Goal: Task Accomplishment & Management: Use online tool/utility

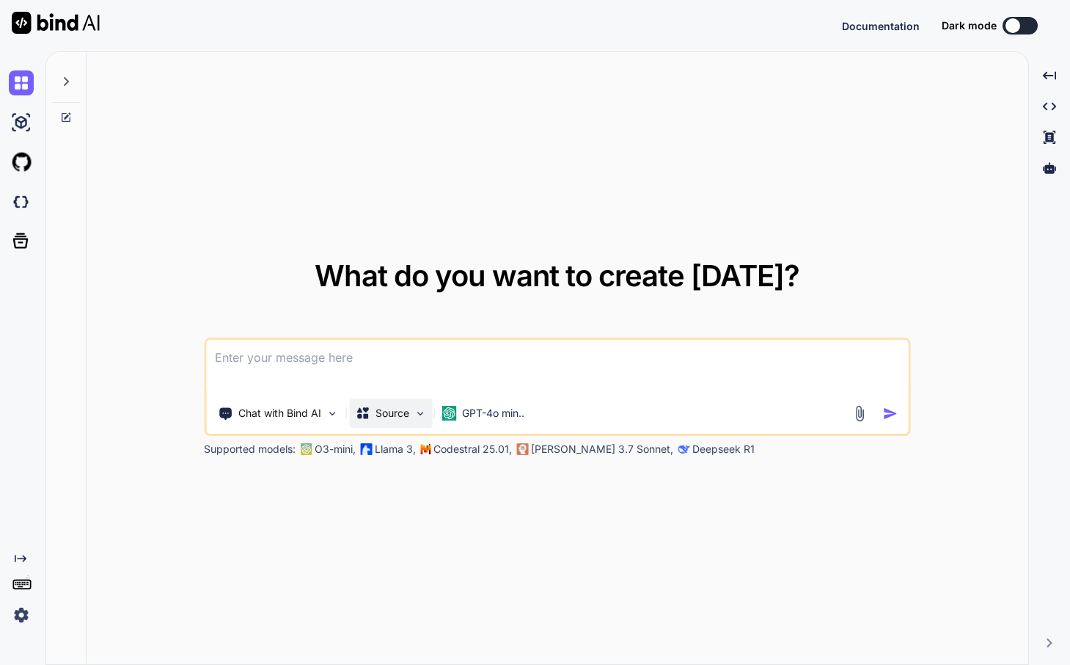
click at [396, 411] on p "Source" at bounding box center [393, 413] width 34 height 15
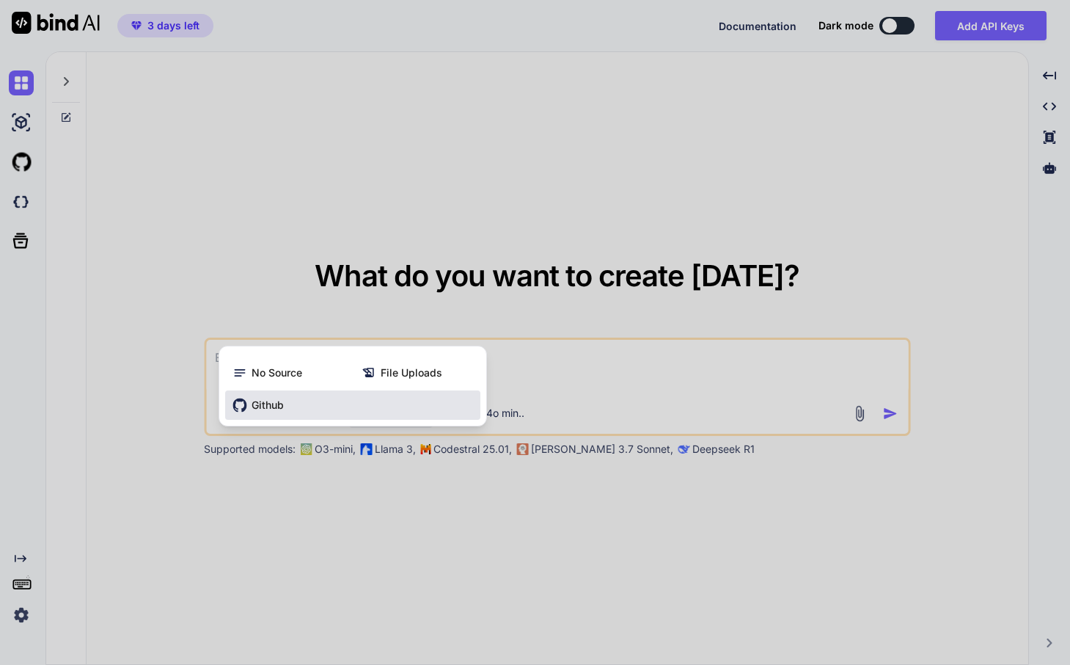
click at [308, 395] on div "Github" at bounding box center [352, 404] width 255 height 29
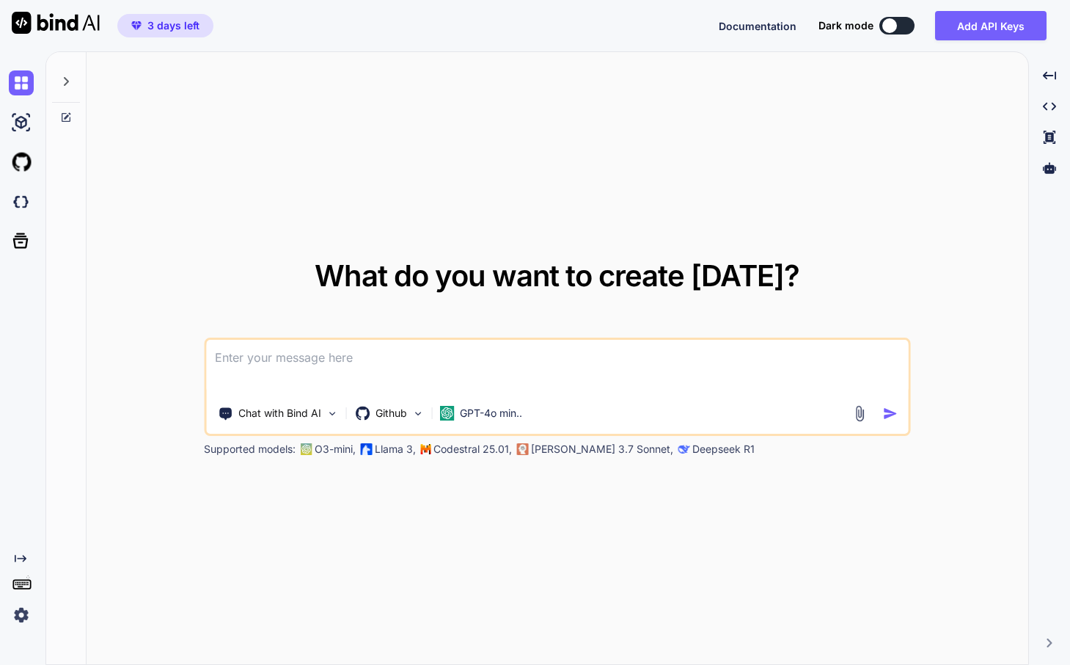
type textarea "x"
click at [16, 157] on img at bounding box center [21, 162] width 25 height 25
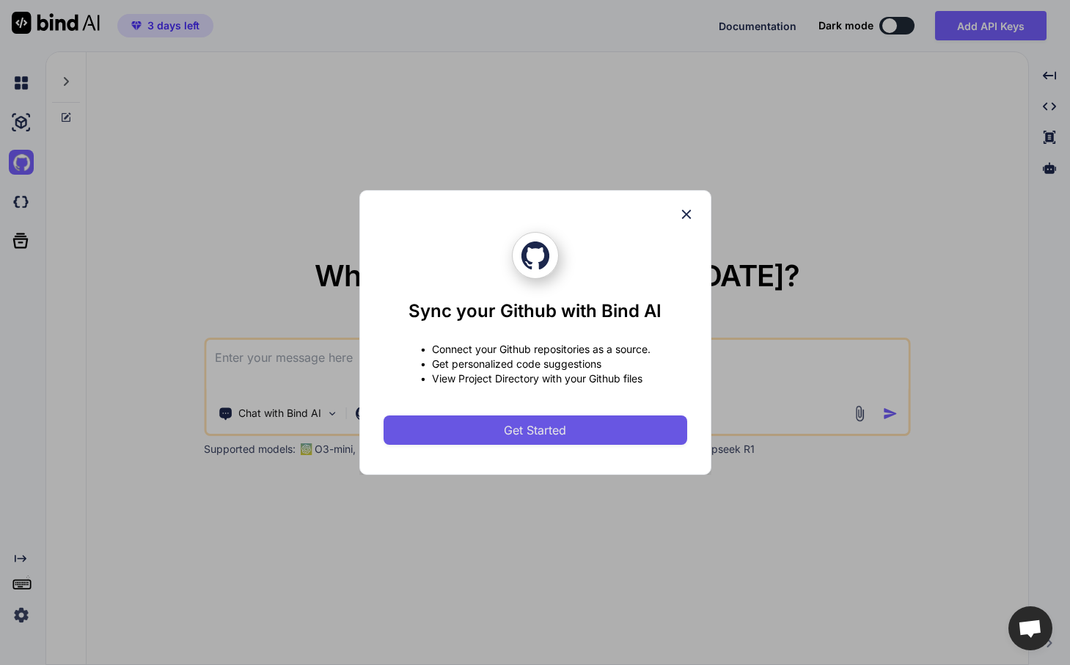
click at [564, 431] on span "Get Started" at bounding box center [535, 430] width 62 height 18
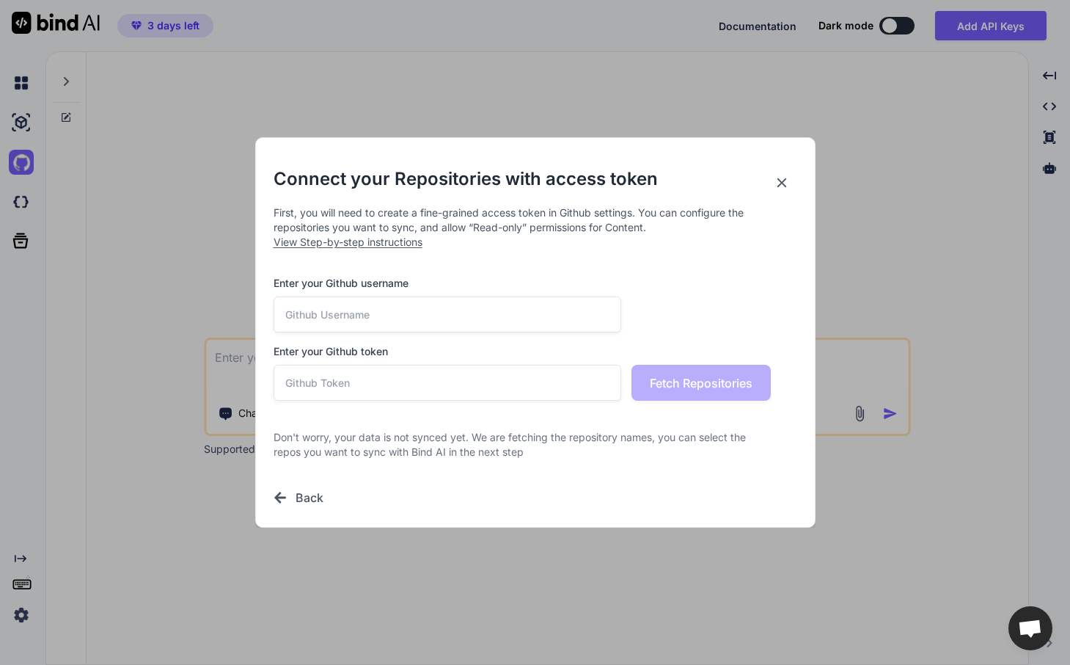
click at [387, 243] on span "View Step-by-step instructions" at bounding box center [348, 242] width 149 height 12
click at [352, 322] on input "text" at bounding box center [448, 314] width 349 height 36
type input "cliffordp"
click at [358, 247] on span "View Step-by-step instructions" at bounding box center [348, 242] width 149 height 12
click at [360, 382] on input "text" at bounding box center [448, 383] width 349 height 36
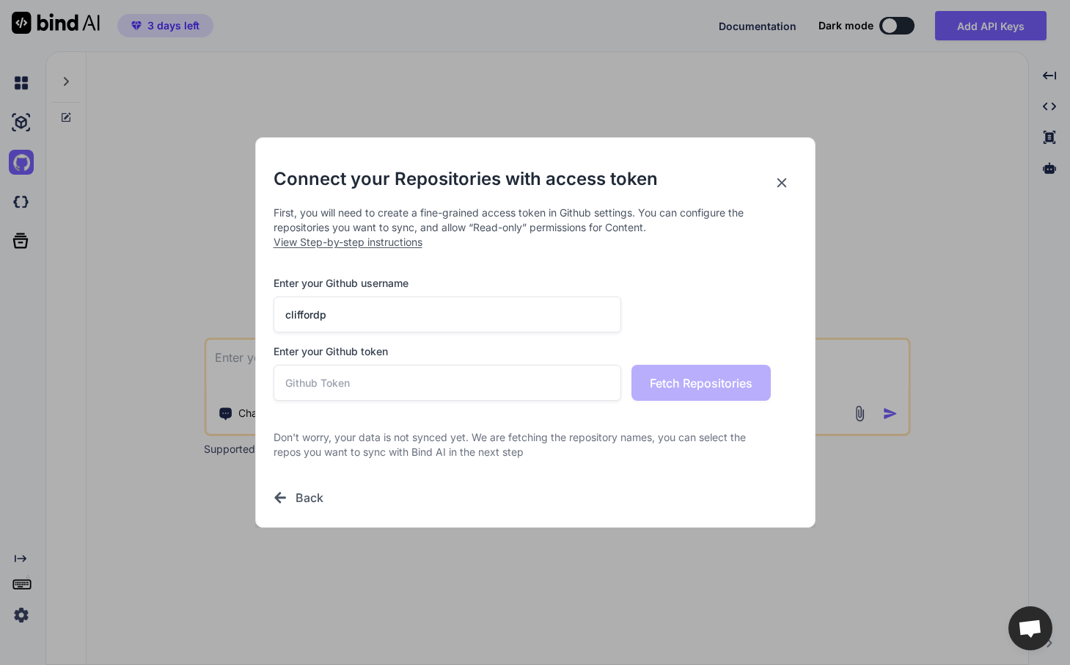
paste input "github_pat_11AAN2NUY0L5BHRg1QsXhi_9RivE5cEc1PfSN7bgYfpnCUvjS12zHjWc0e8hLUwlMpEA…"
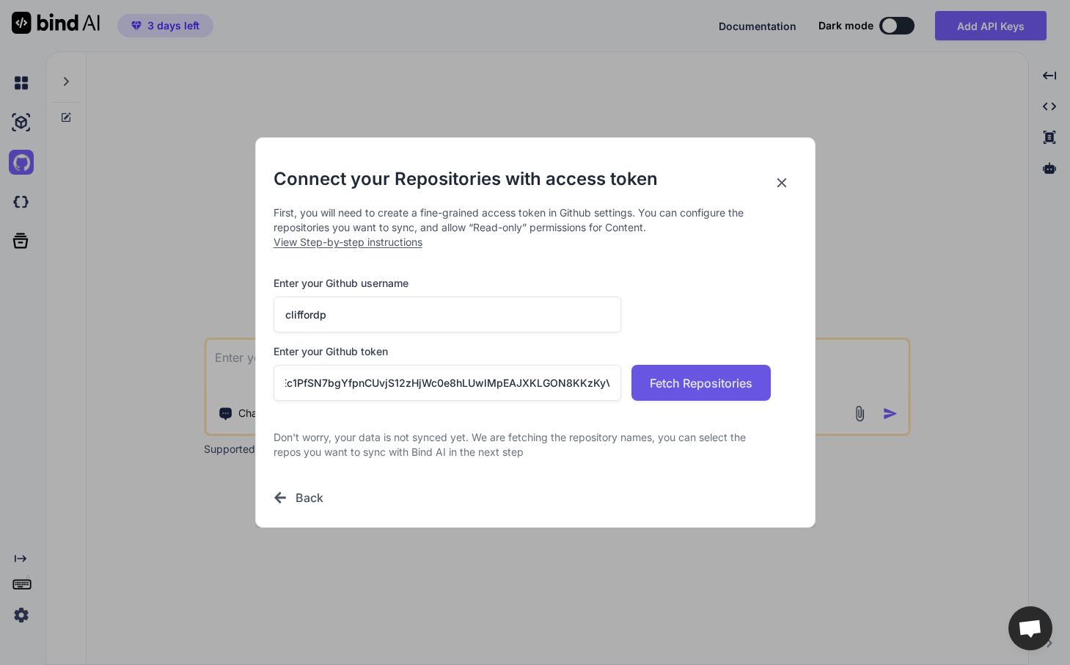
type input "github_pat_11AAN2NUY0L5BHRg1QsXhi_9RivE5cEc1PfSN7bgYfpnCUvjS12zHjWc0e8hLUwlMpEA…"
click at [677, 384] on span "Fetch Repositories" at bounding box center [701, 383] width 103 height 18
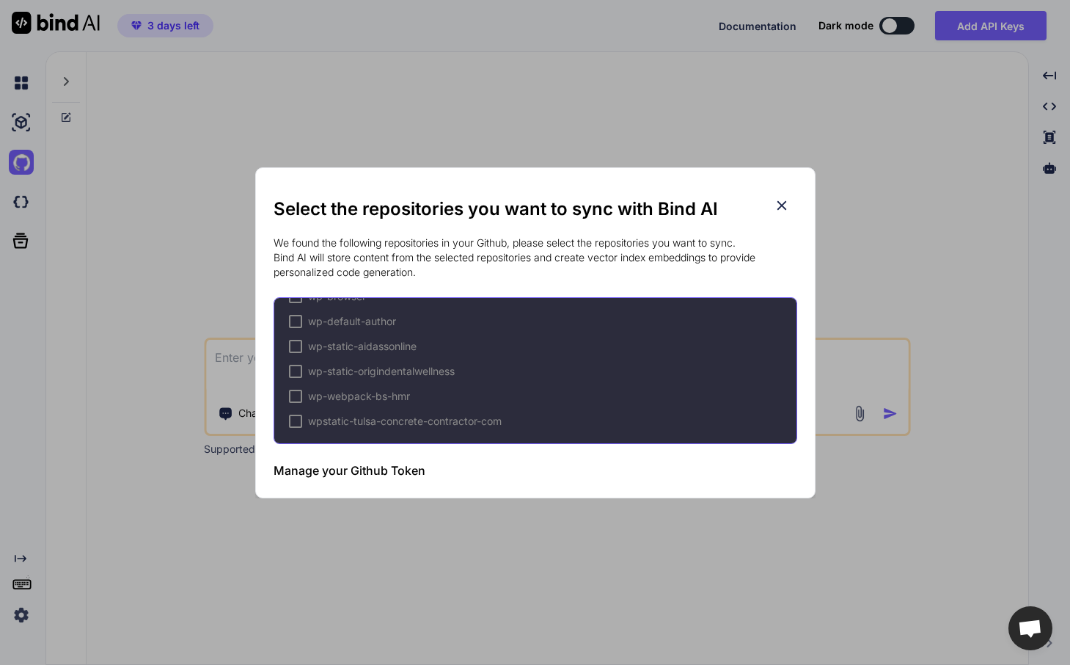
scroll to position [896, 0]
click at [289, 368] on div at bounding box center [295, 370] width 13 height 13
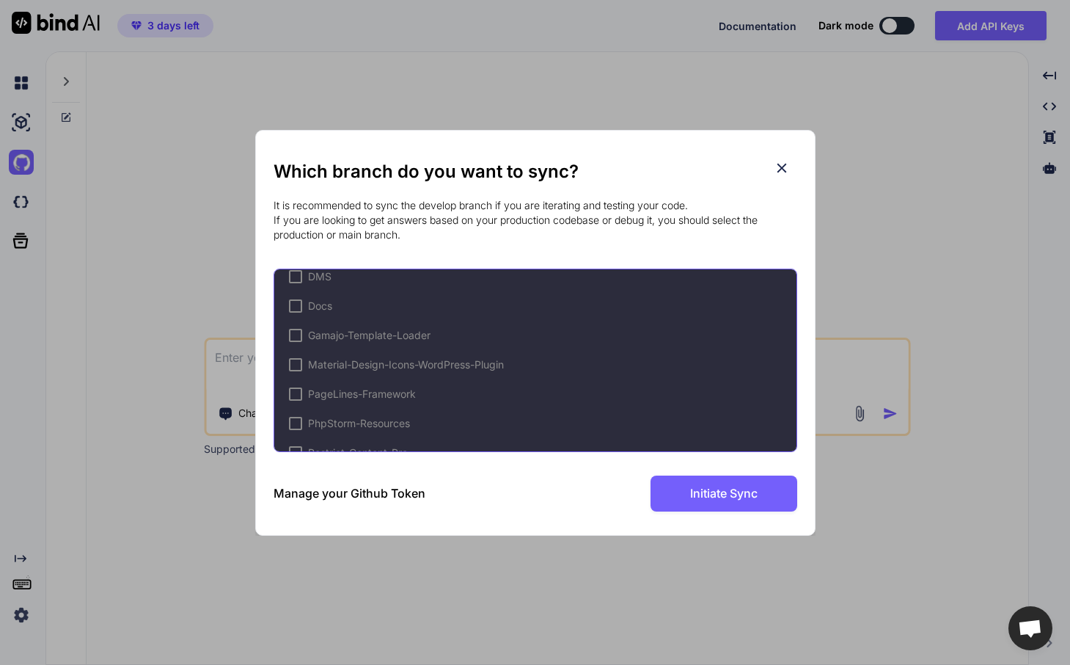
scroll to position [1045, 0]
click at [293, 357] on div at bounding box center [295, 360] width 13 height 13
click at [718, 520] on div "Which branch do you want to sync? It is recommended to sync the develop branch …" at bounding box center [536, 333] width 524 height 404
click at [780, 528] on div "Which branch do you want to sync? It is recommended to sync the develop branch …" at bounding box center [536, 333] width 524 height 404
click at [758, 516] on div "Which branch do you want to sync? It is recommended to sync the develop branch …" at bounding box center [536, 333] width 524 height 404
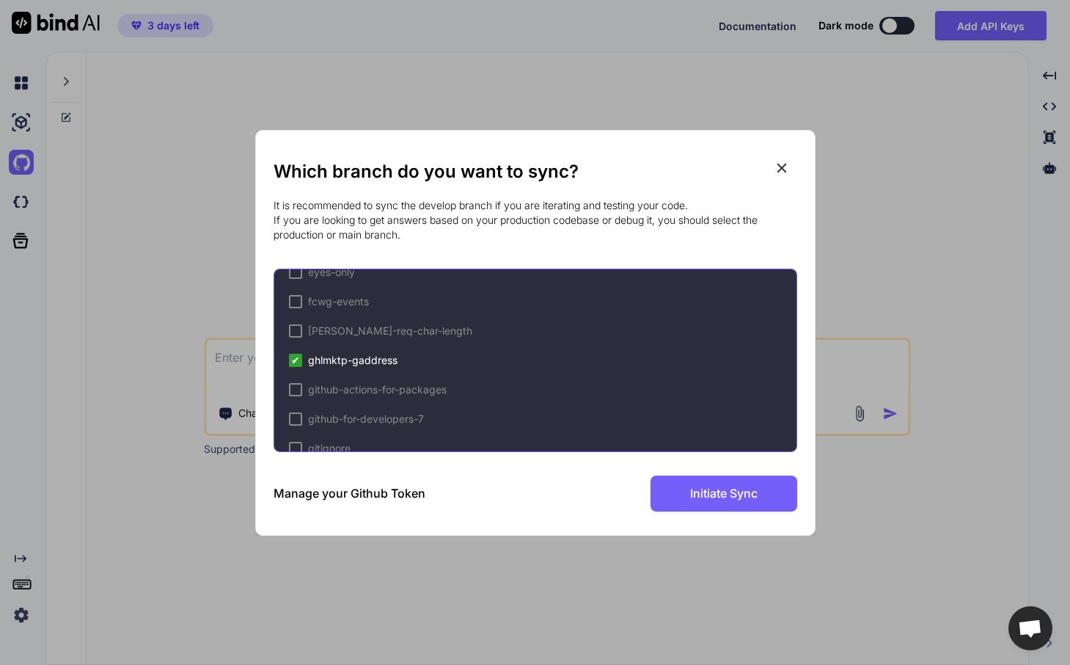
click at [660, 471] on div "Which branch do you want to sync? It is recommended to sync the develop branch …" at bounding box center [536, 335] width 524 height 351
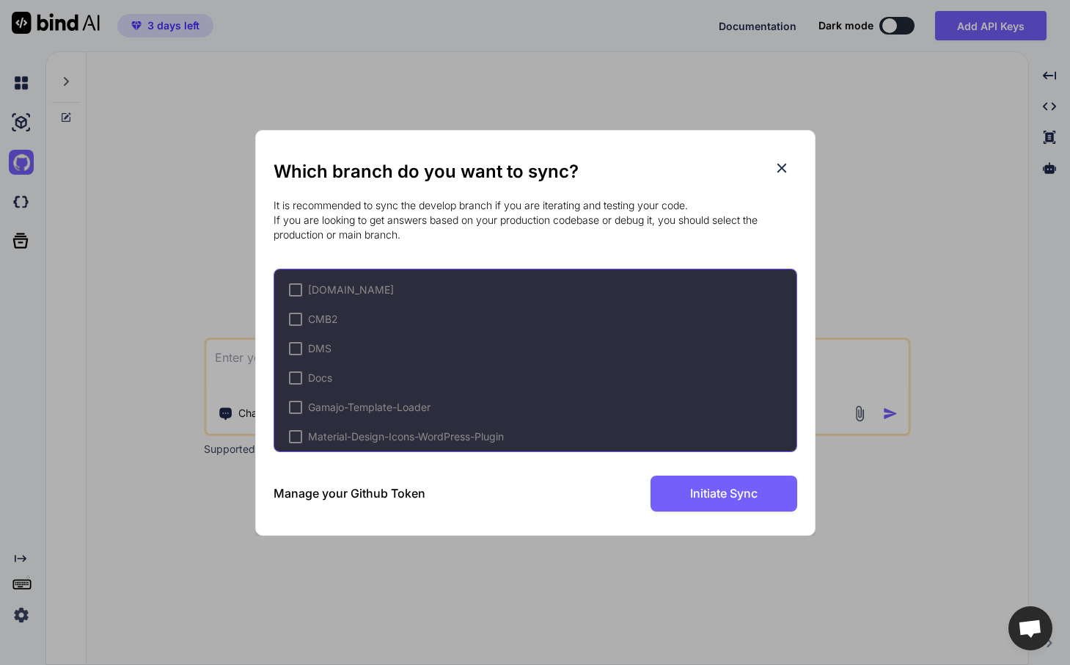
click at [599, 201] on p "It is recommended to sync the develop branch if you are iterating and testing y…" at bounding box center [536, 220] width 524 height 44
drag, startPoint x: 392, startPoint y: 490, endPoint x: 415, endPoint y: 493, distance: 22.9
click at [415, 493] on h3 "Manage your Github Token" at bounding box center [350, 493] width 152 height 18
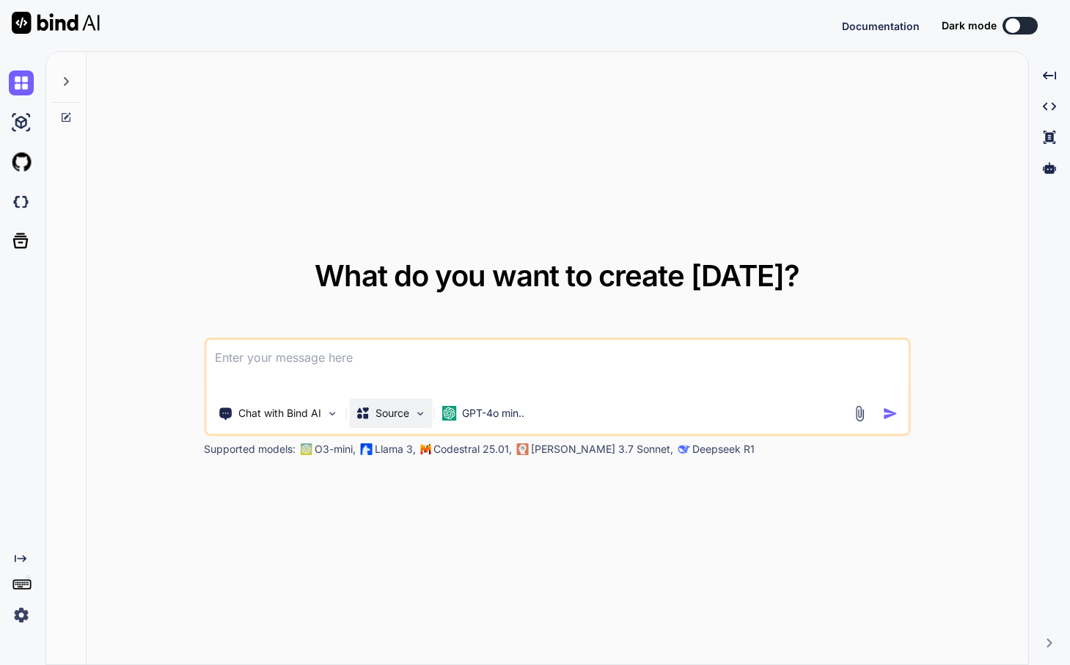
click at [395, 415] on p "Source" at bounding box center [393, 413] width 34 height 15
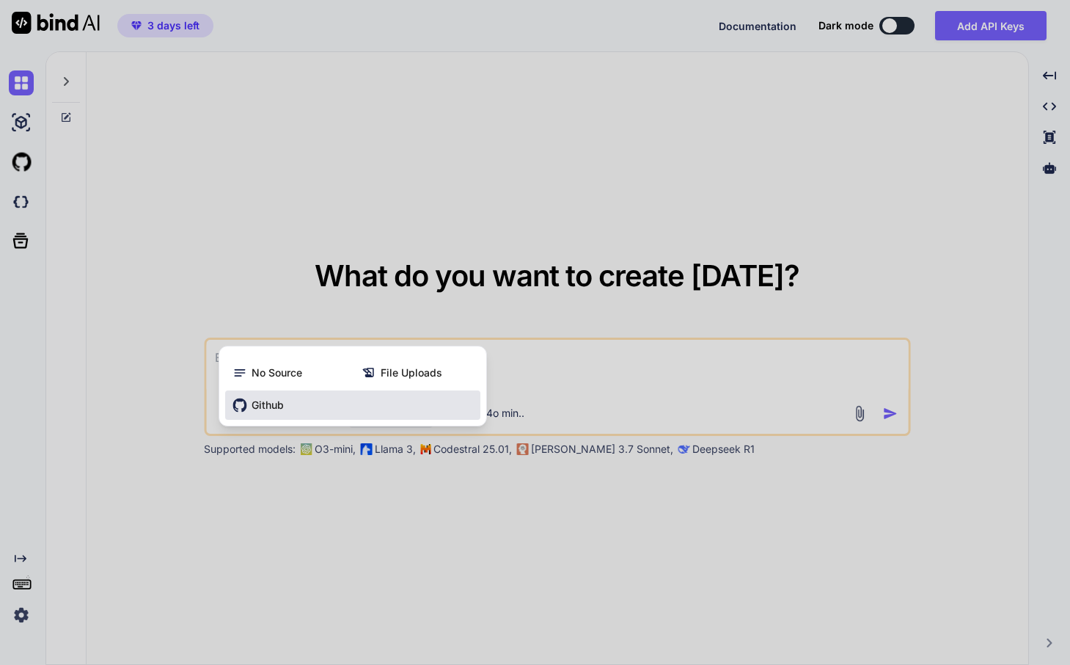
click at [371, 405] on div "Github" at bounding box center [352, 404] width 255 height 29
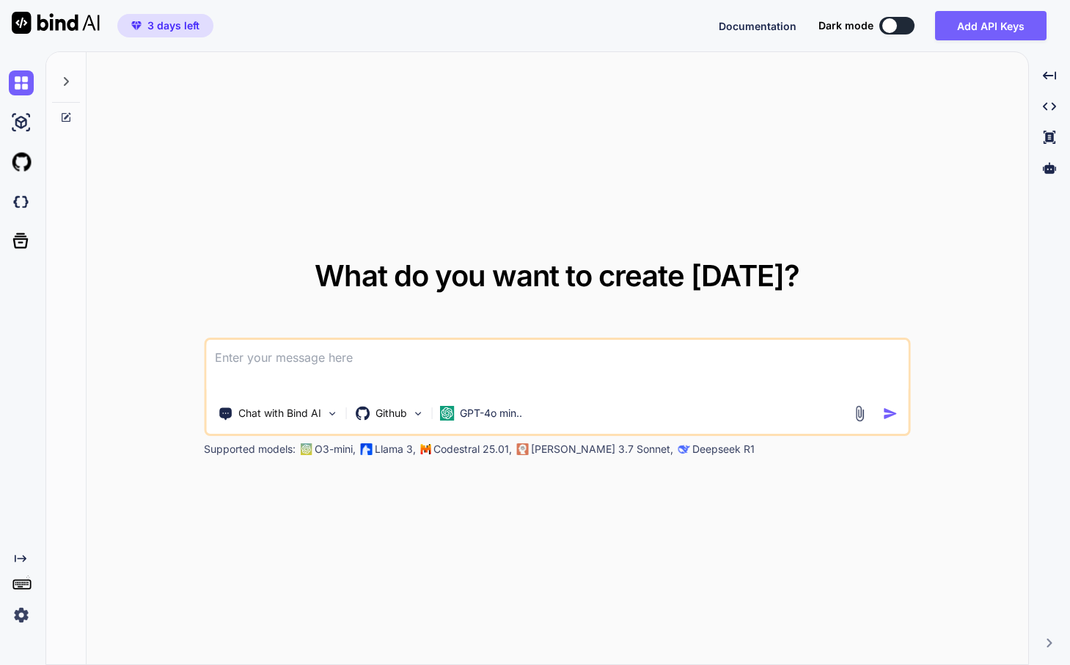
type textarea "x"
click at [1017, 32] on button "Add API Keys" at bounding box center [991, 25] width 112 height 29
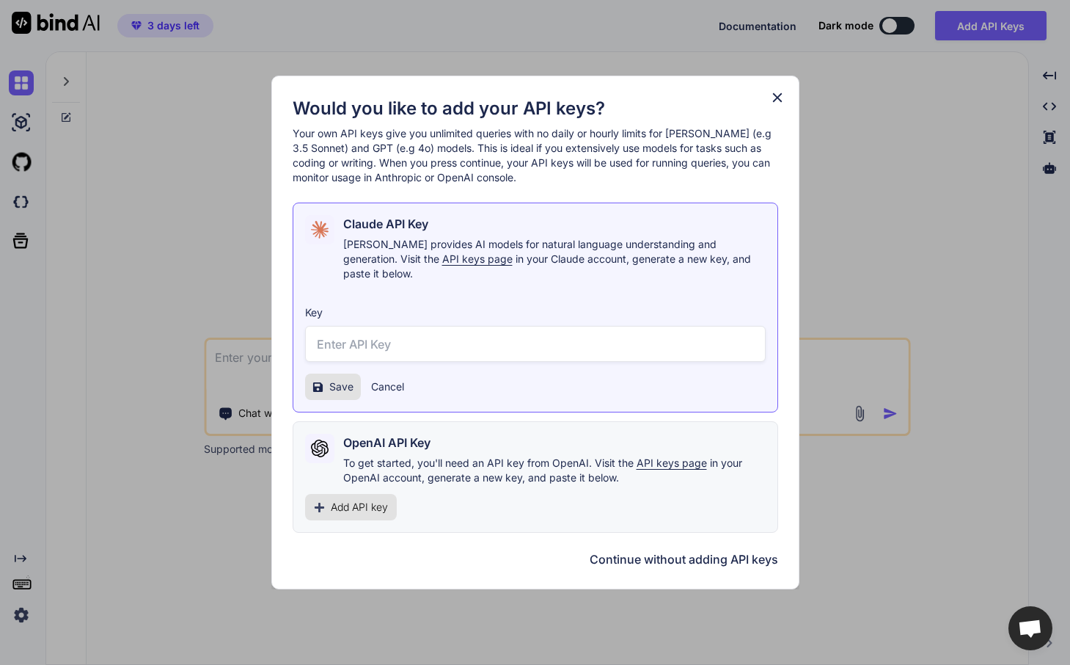
click at [139, 154] on div "Would you like to add your API keys? Your own API keys give you unlimited queri…" at bounding box center [535, 332] width 1070 height 665
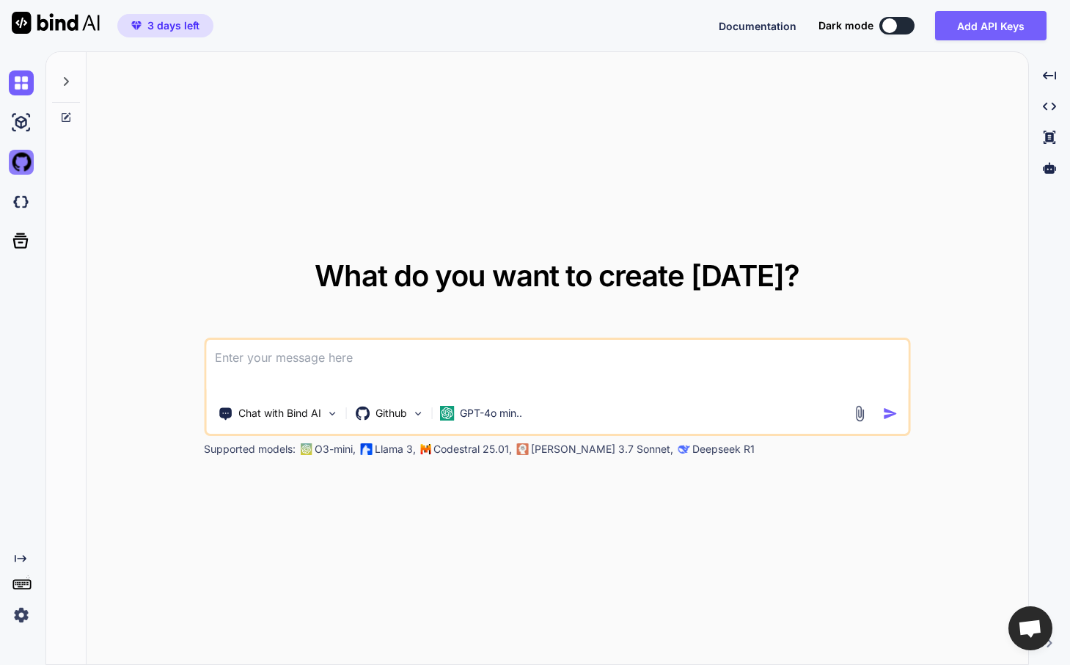
click at [29, 161] on img at bounding box center [21, 162] width 25 height 25
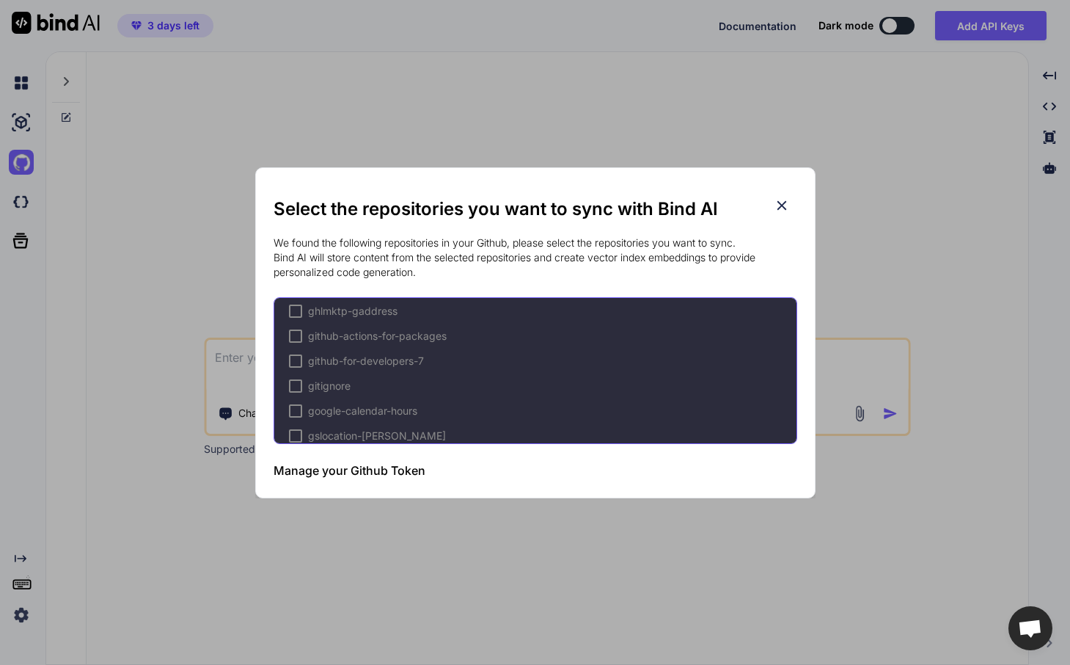
scroll to position [927, 0]
click at [294, 337] on div at bounding box center [295, 339] width 13 height 13
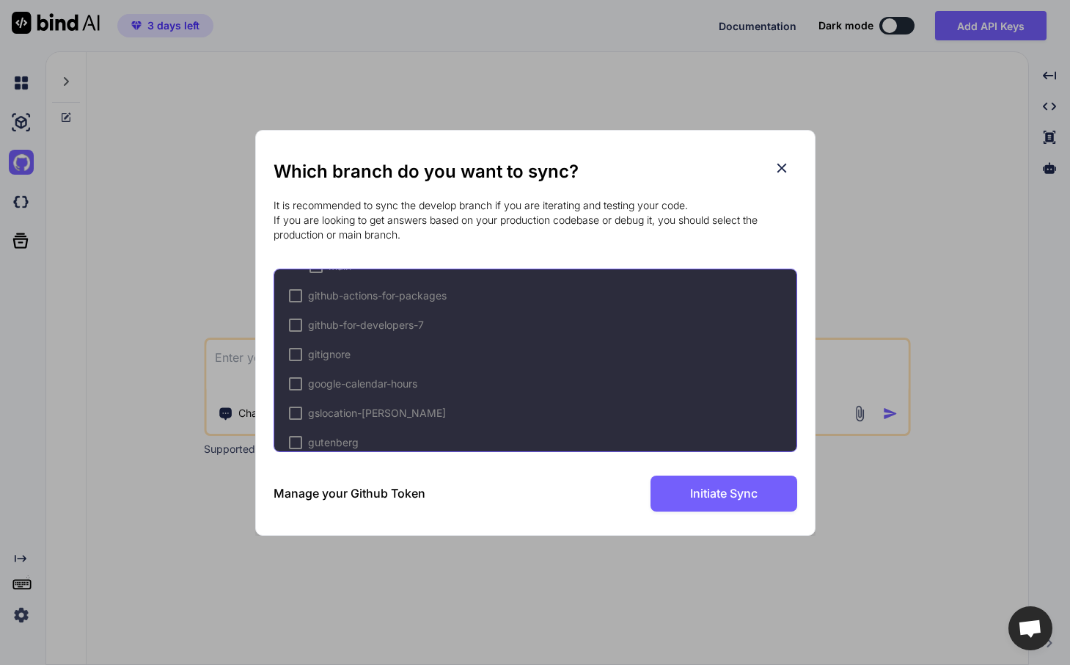
scroll to position [1109, 0]
click at [313, 319] on div at bounding box center [316, 318] width 13 height 13
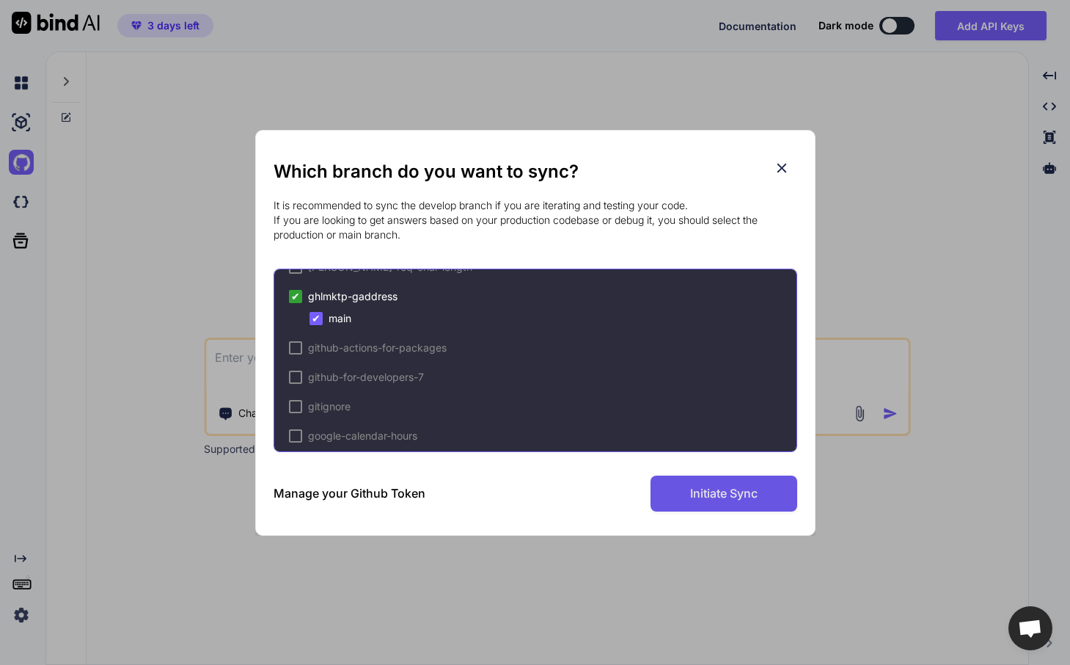
click at [726, 485] on span "Initiate Sync" at bounding box center [724, 493] width 68 height 18
